Goal: Navigation & Orientation: Find specific page/section

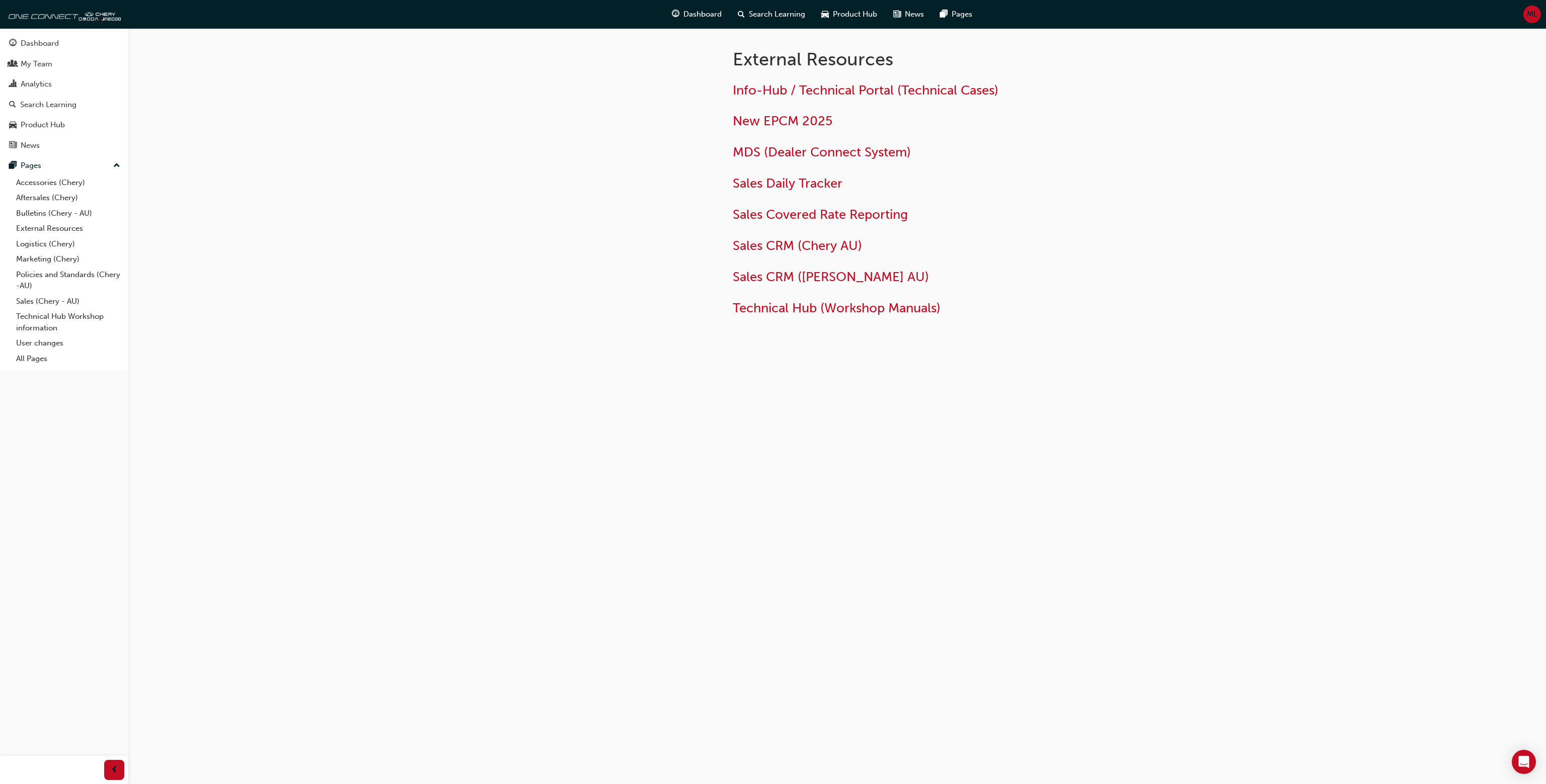
click at [335, 226] on div "External Resources Info-Hub / Technical Portal (Technical Cases) New EPCM 2025 …" at bounding box center [773, 392] width 1546 height 784
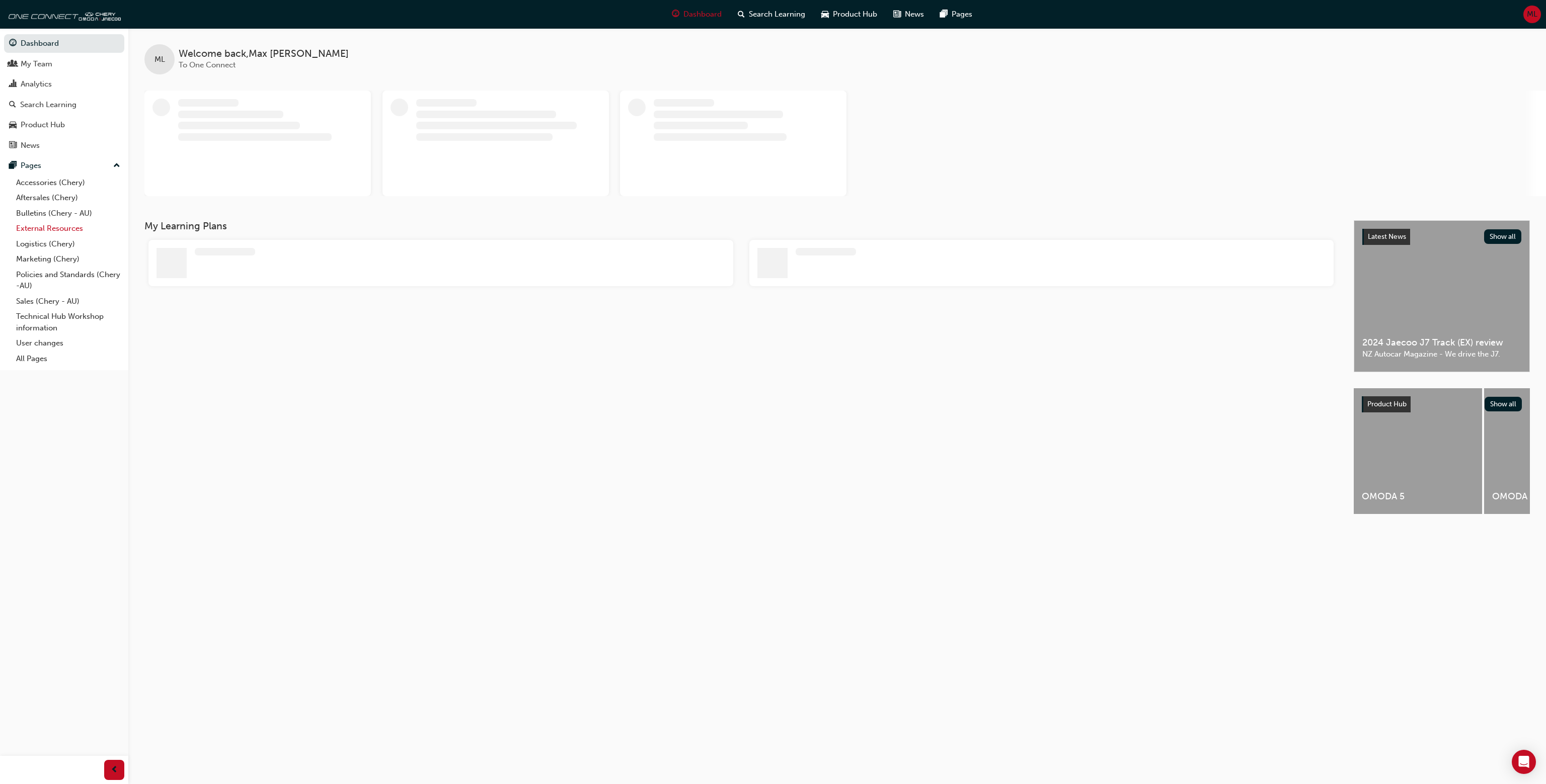
click at [64, 226] on link "External Resources" at bounding box center [68, 228] width 112 height 16
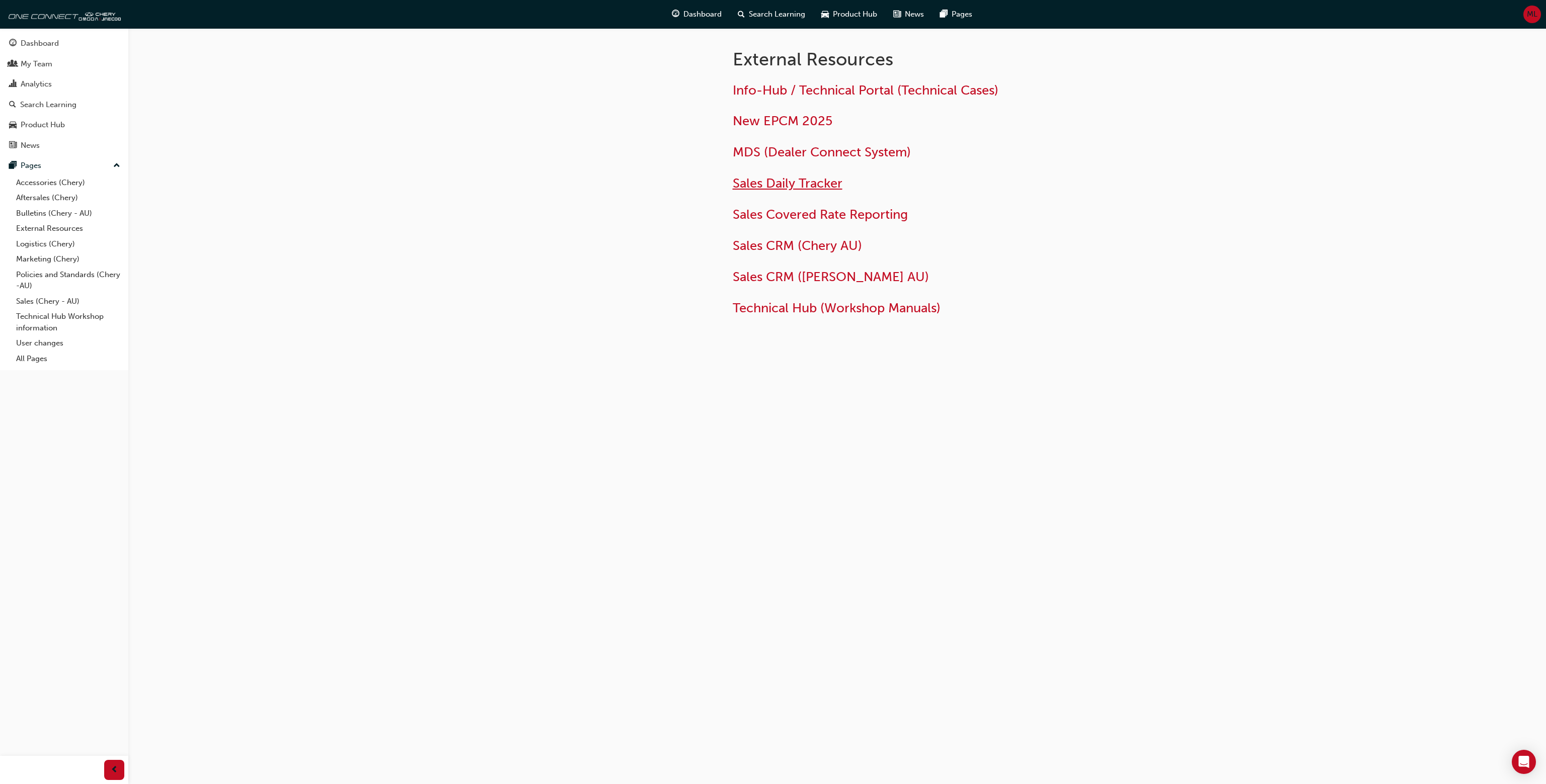
click at [811, 181] on span "Sales Daily Tracker" at bounding box center [787, 183] width 109 height 16
